Goal: Transaction & Acquisition: Purchase product/service

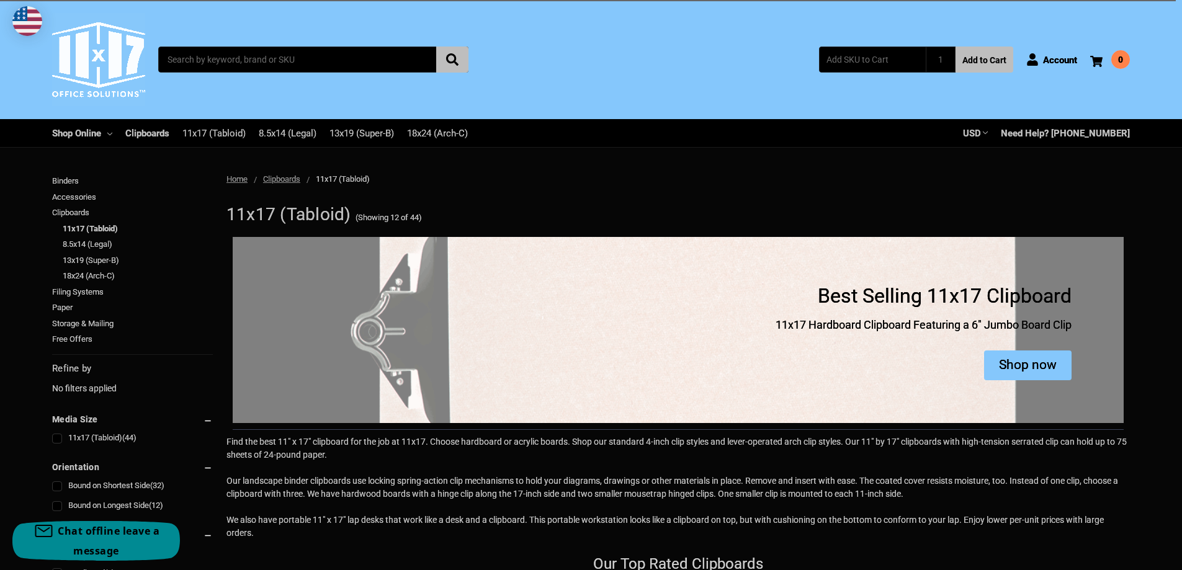
scroll to position [186, 0]
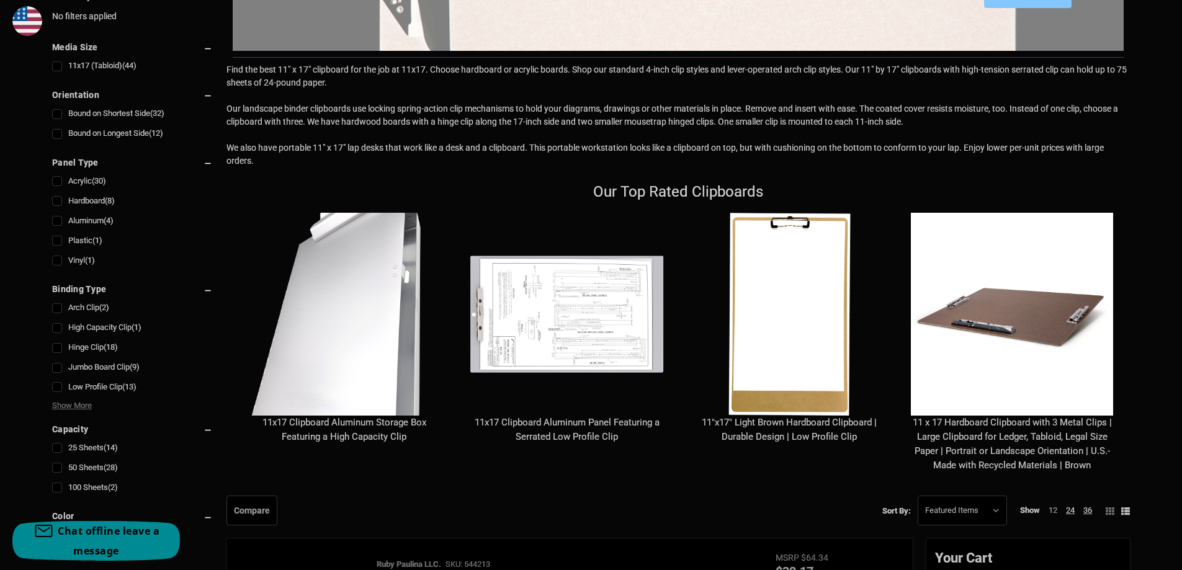
scroll to position [558, 0]
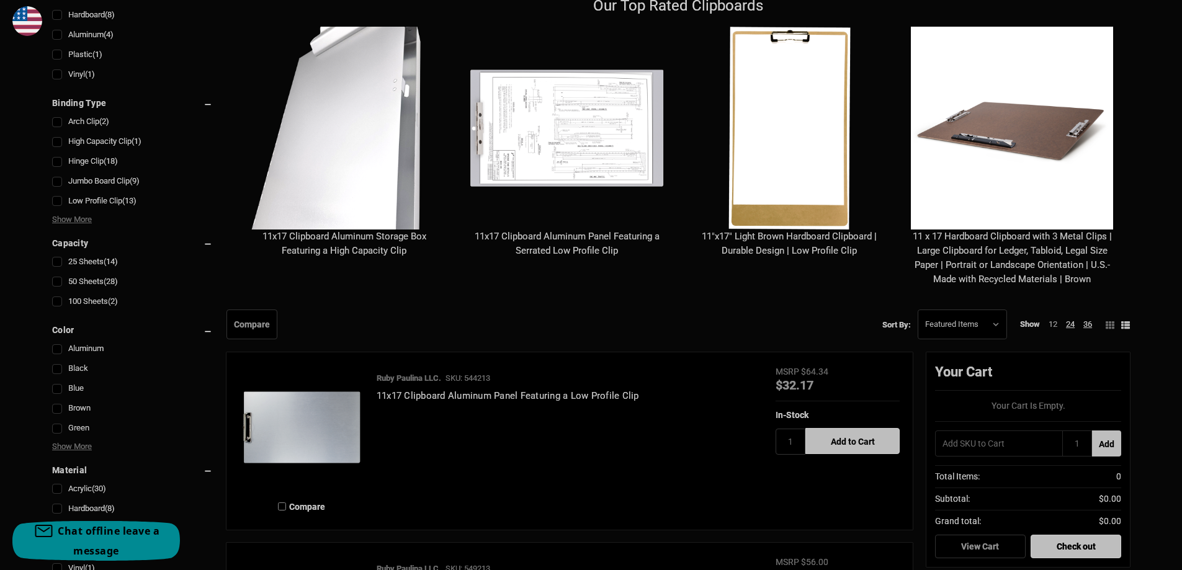
click at [1026, 184] on img "11 x 17 Hardboard Clipboard with 3 Metal Clips | Large Clipboard for Ledger, Ta…" at bounding box center [1012, 128] width 203 height 203
